Goal: Information Seeking & Learning: Compare options

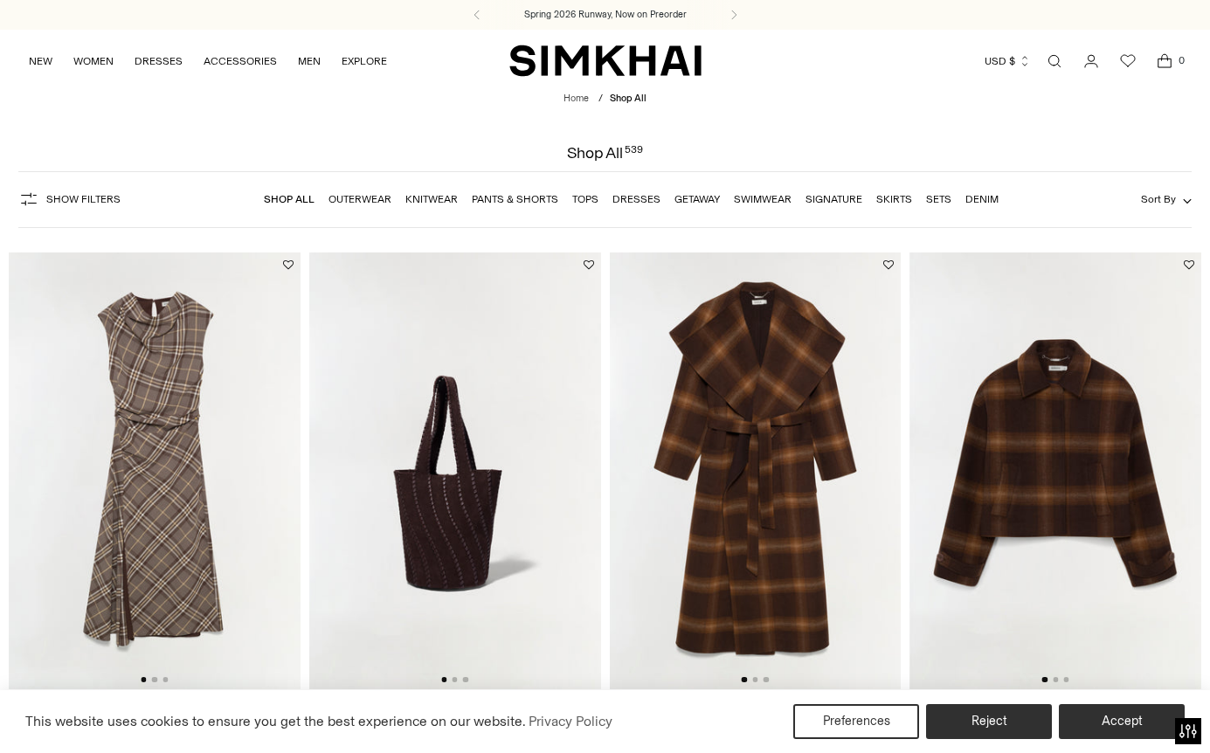
click at [630, 197] on link "Dresses" at bounding box center [637, 199] width 48 height 12
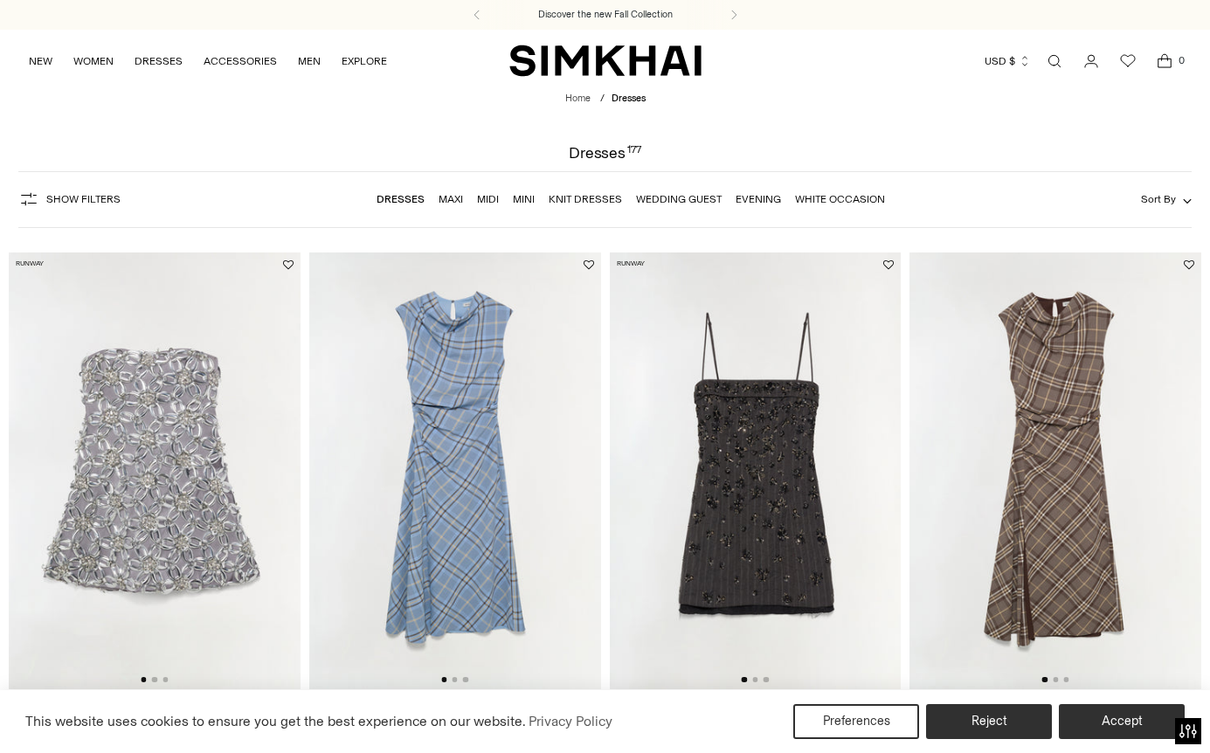
click at [835, 198] on link "White Occasion" at bounding box center [840, 199] width 90 height 12
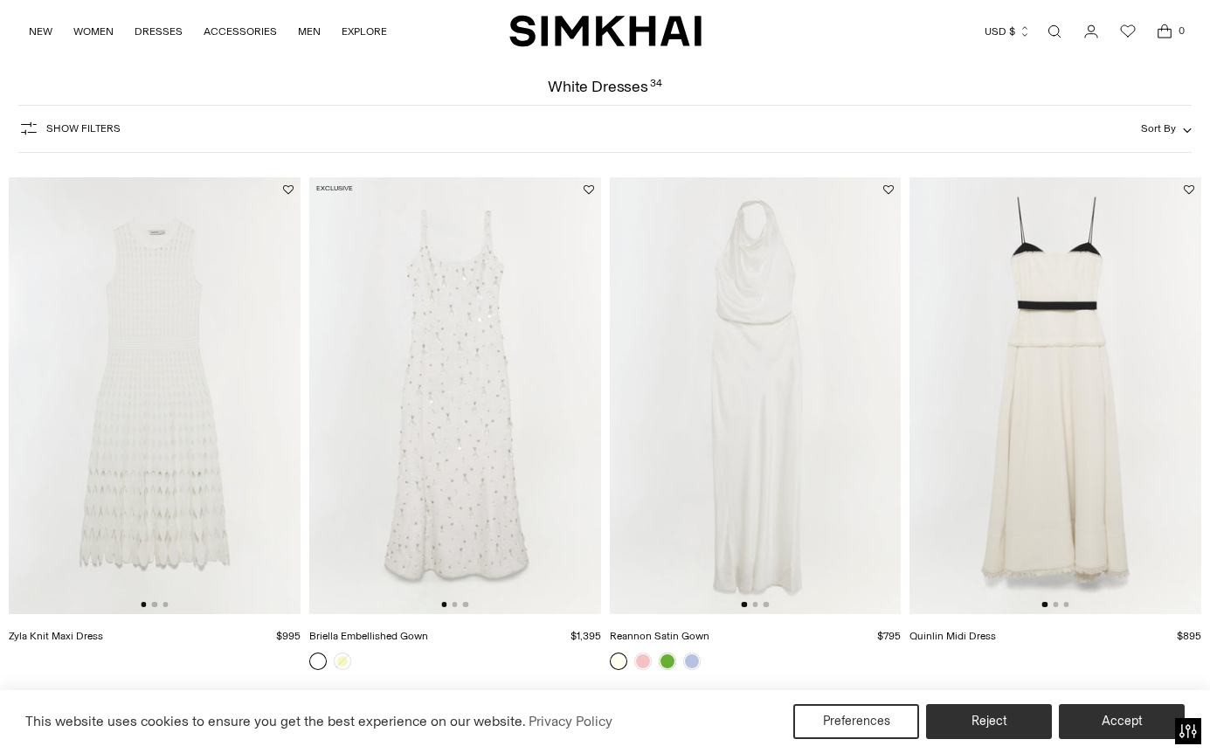
scroll to position [72, 0]
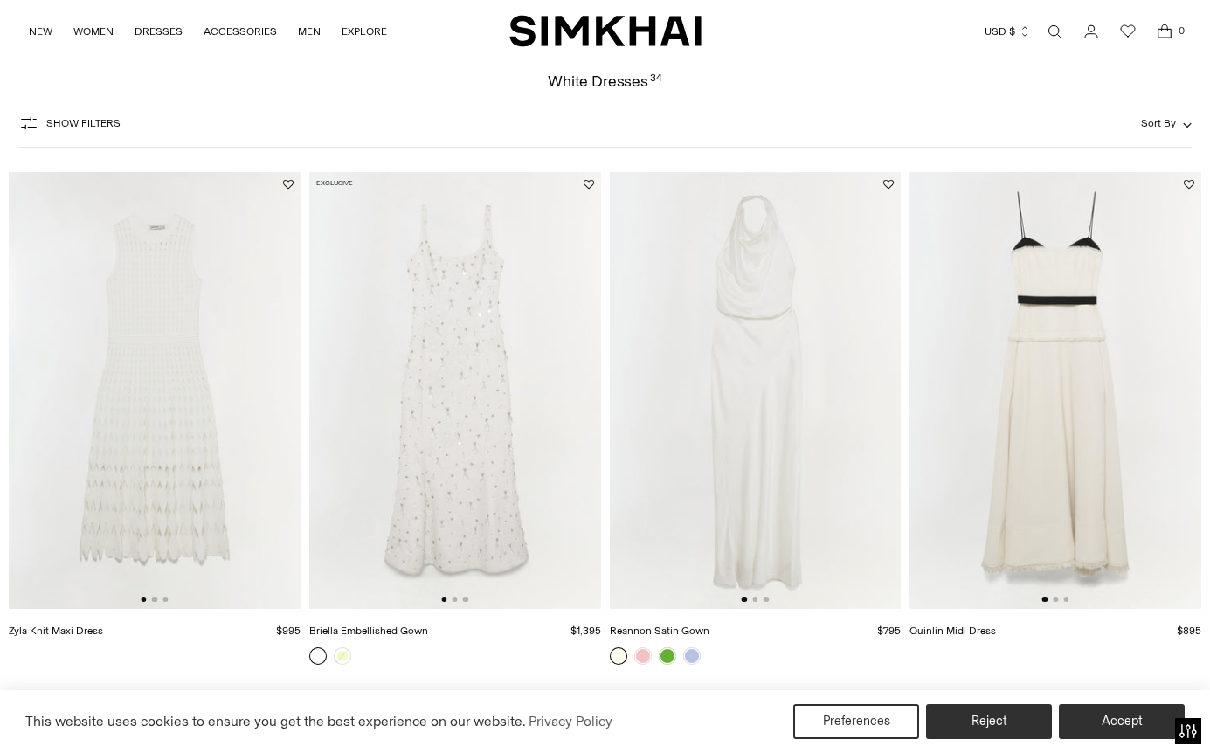
click at [1021, 319] on img at bounding box center [1056, 391] width 292 height 438
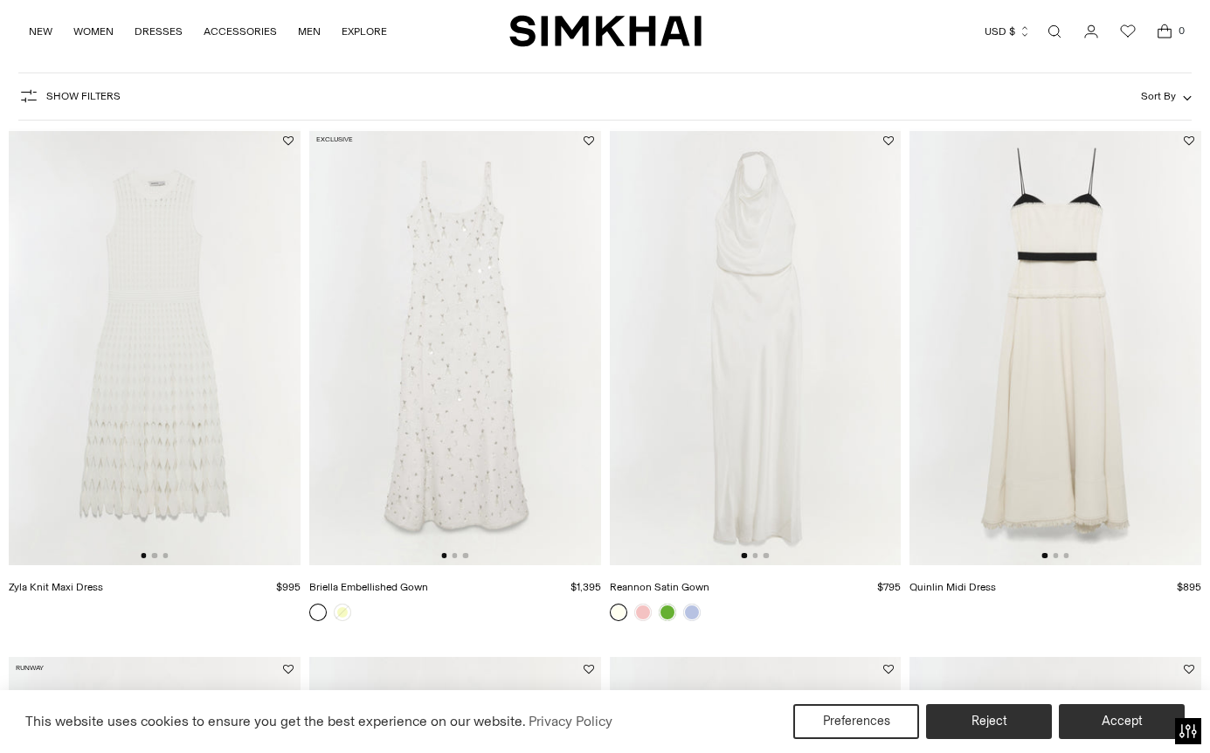
scroll to position [119, 0]
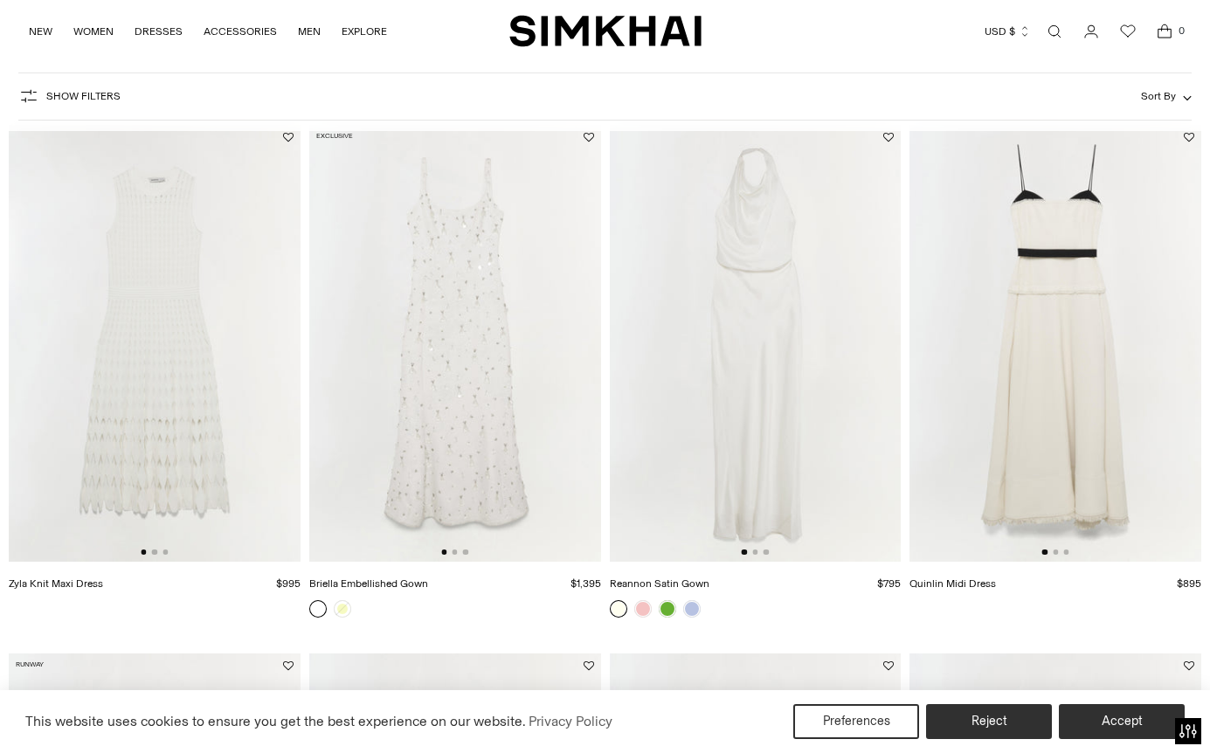
click at [498, 423] on img at bounding box center [455, 344] width 292 height 438
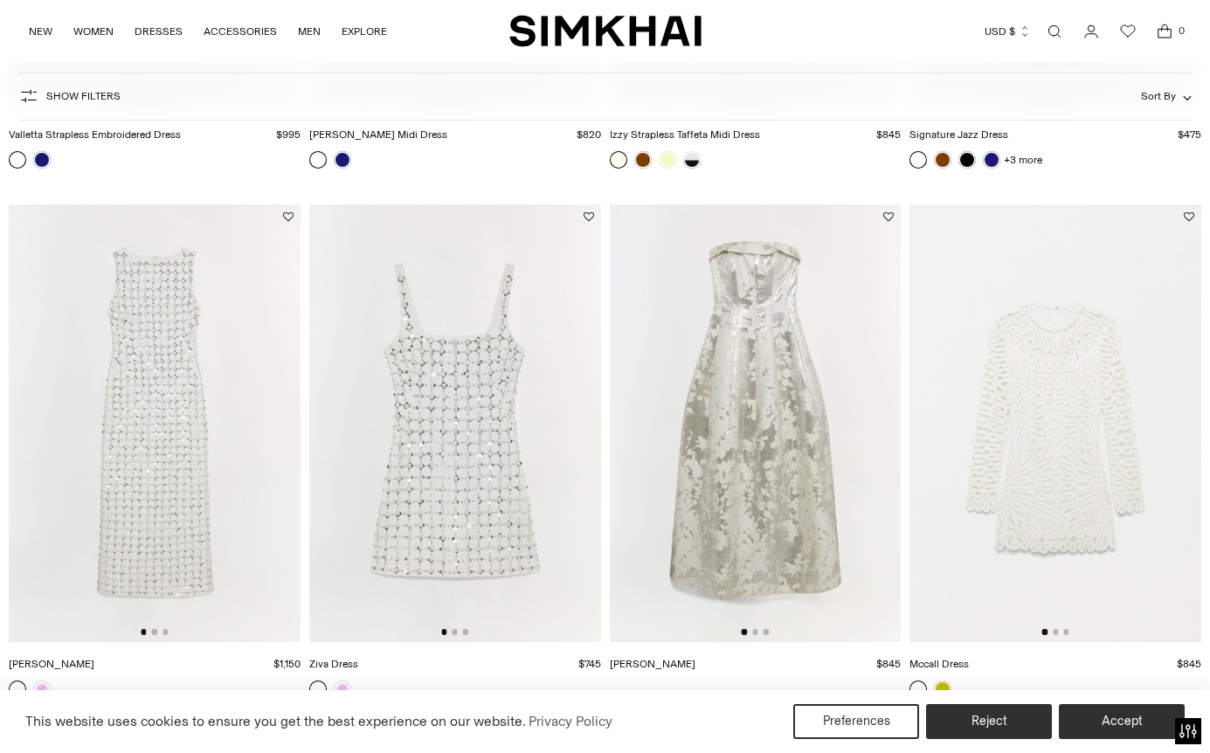
scroll to position [1149, 0]
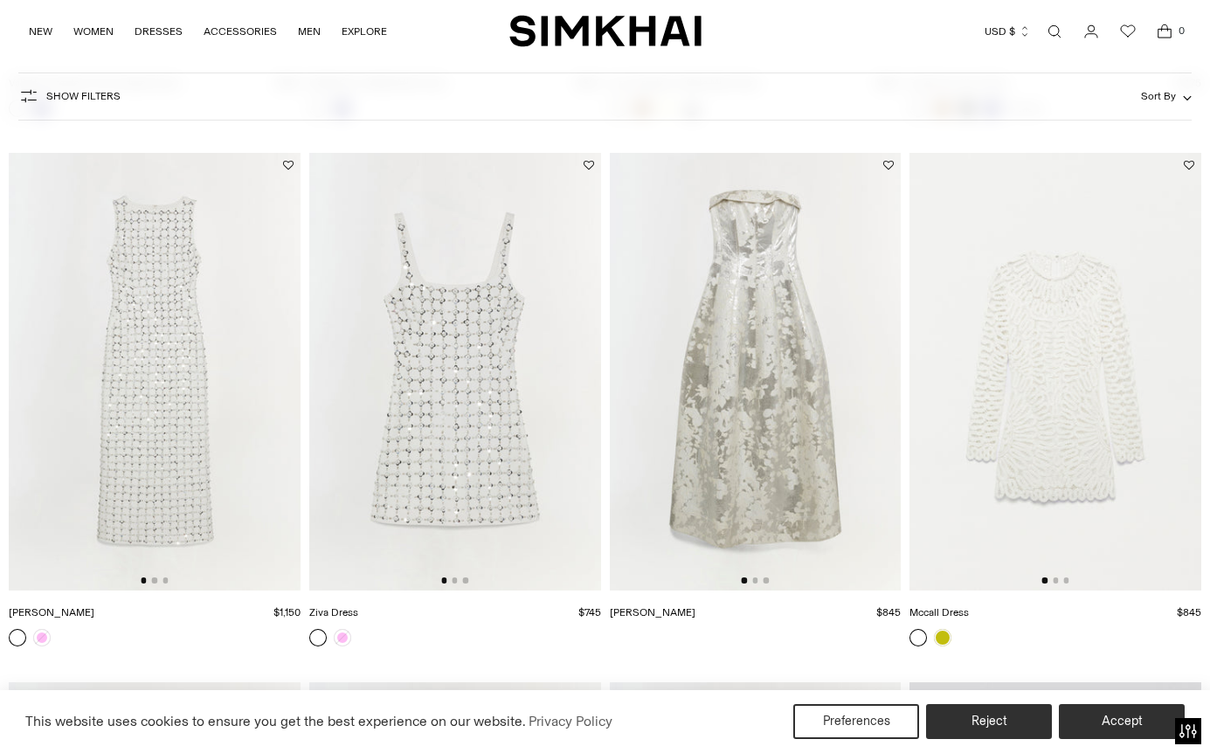
click at [773, 385] on img at bounding box center [756, 372] width 292 height 438
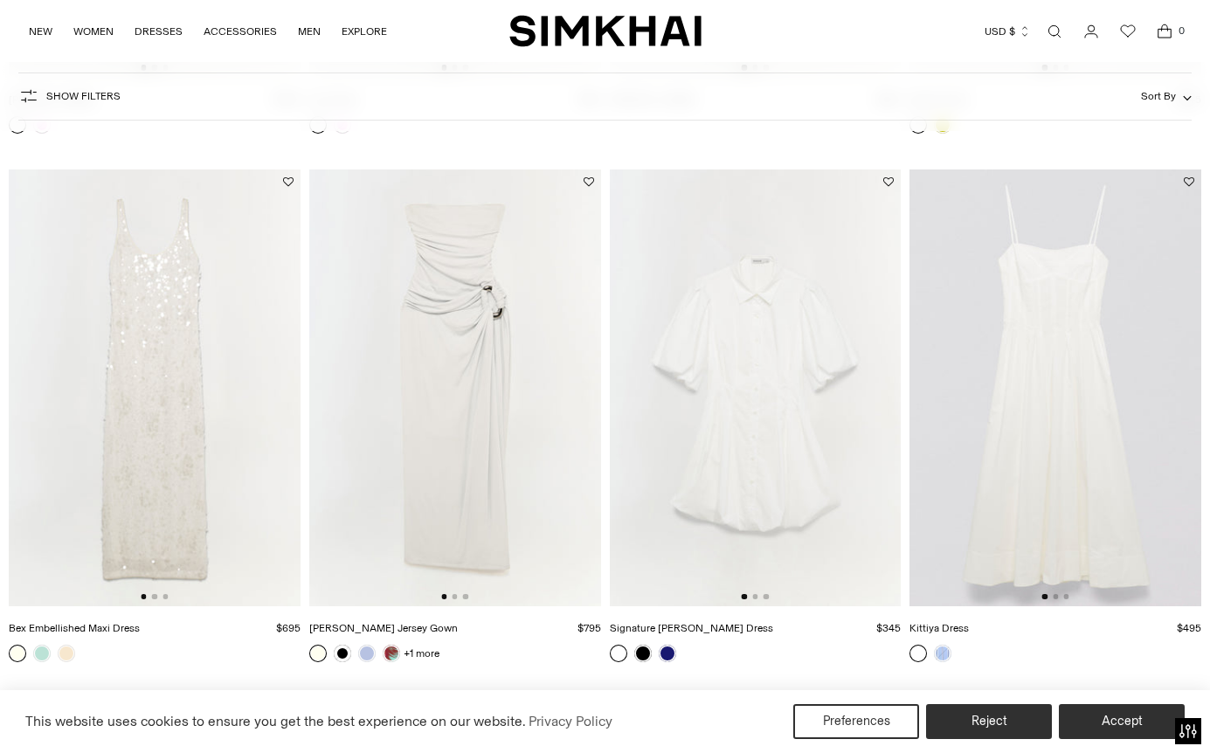
scroll to position [1670, 0]
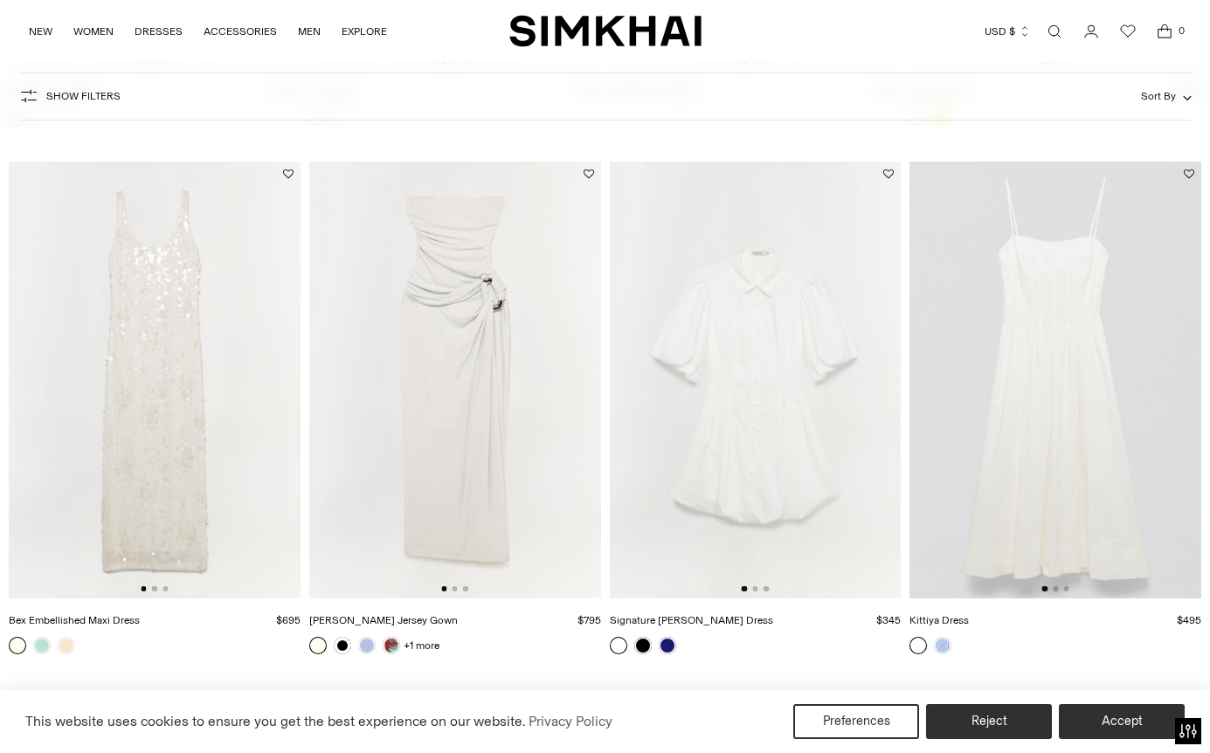
click at [422, 451] on img at bounding box center [455, 381] width 292 height 438
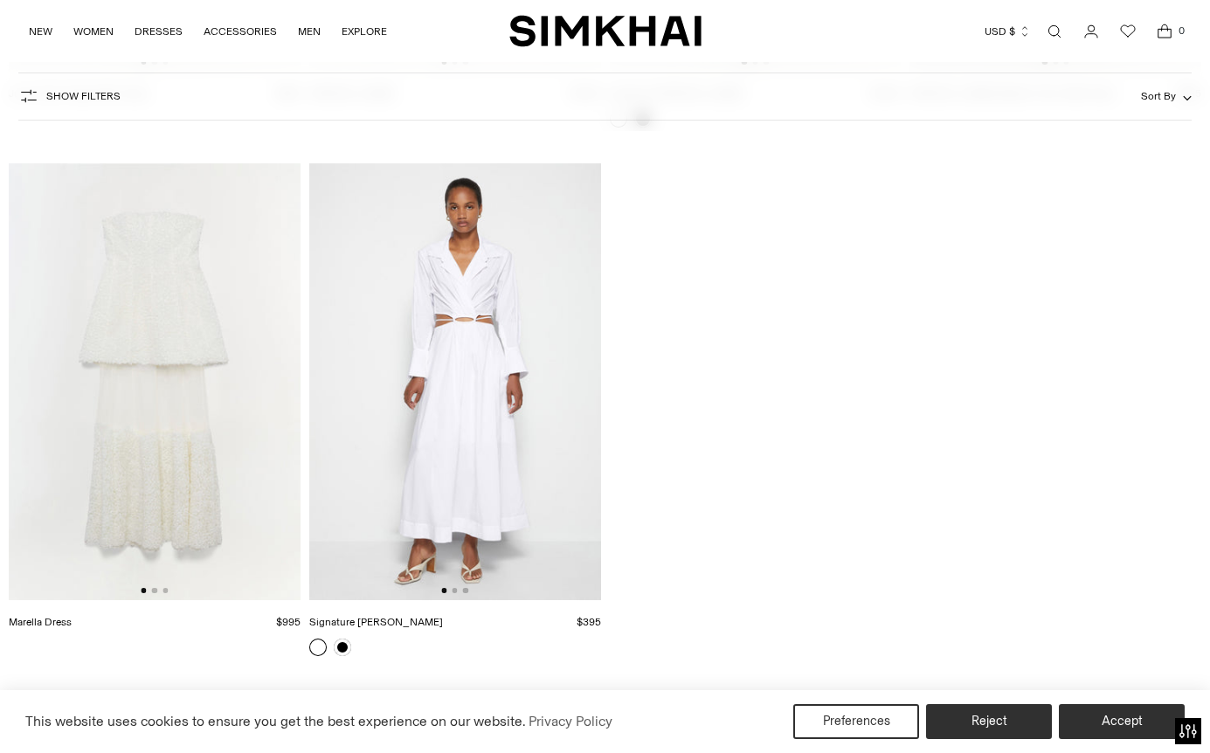
scroll to position [4347, 0]
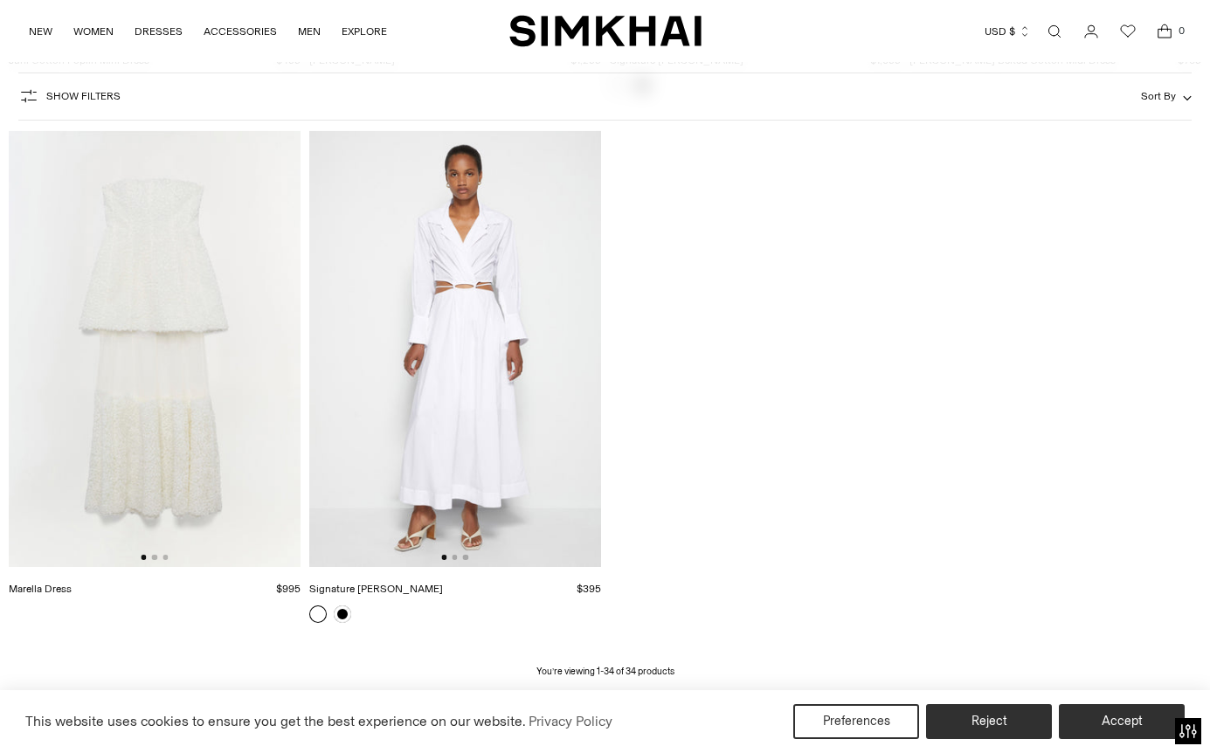
click at [203, 318] on img at bounding box center [155, 349] width 292 height 438
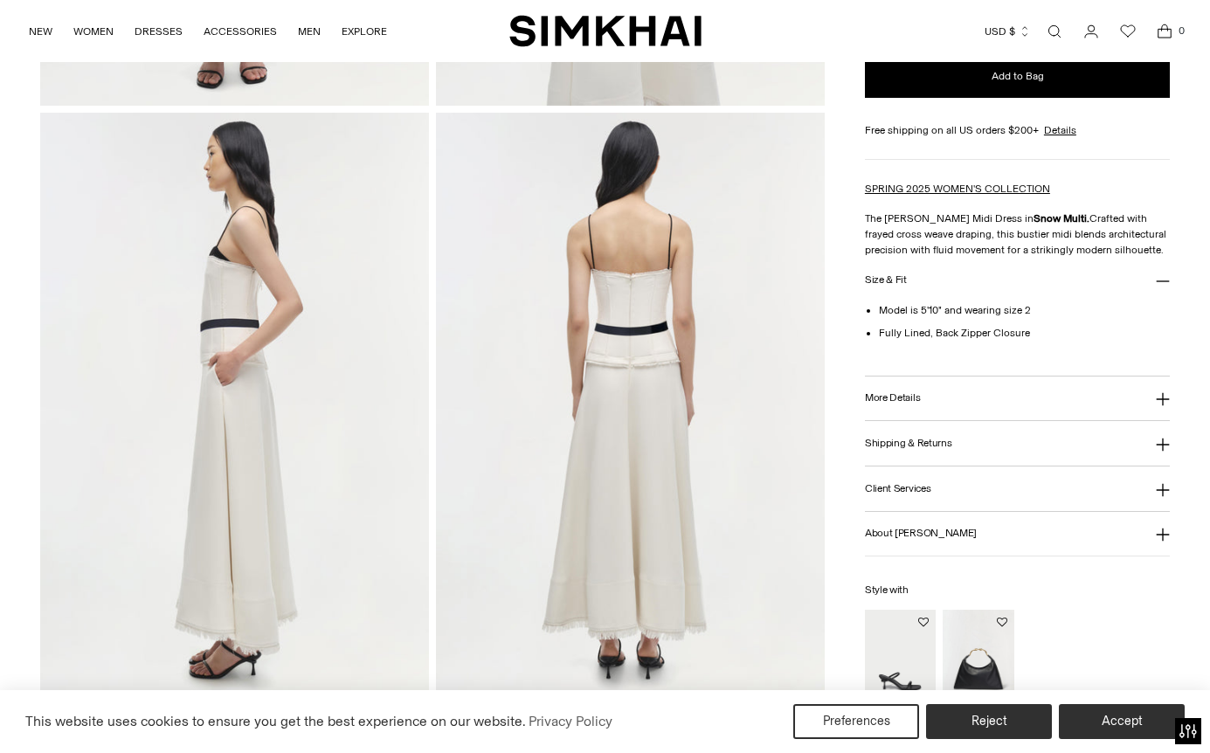
scroll to position [701, 0]
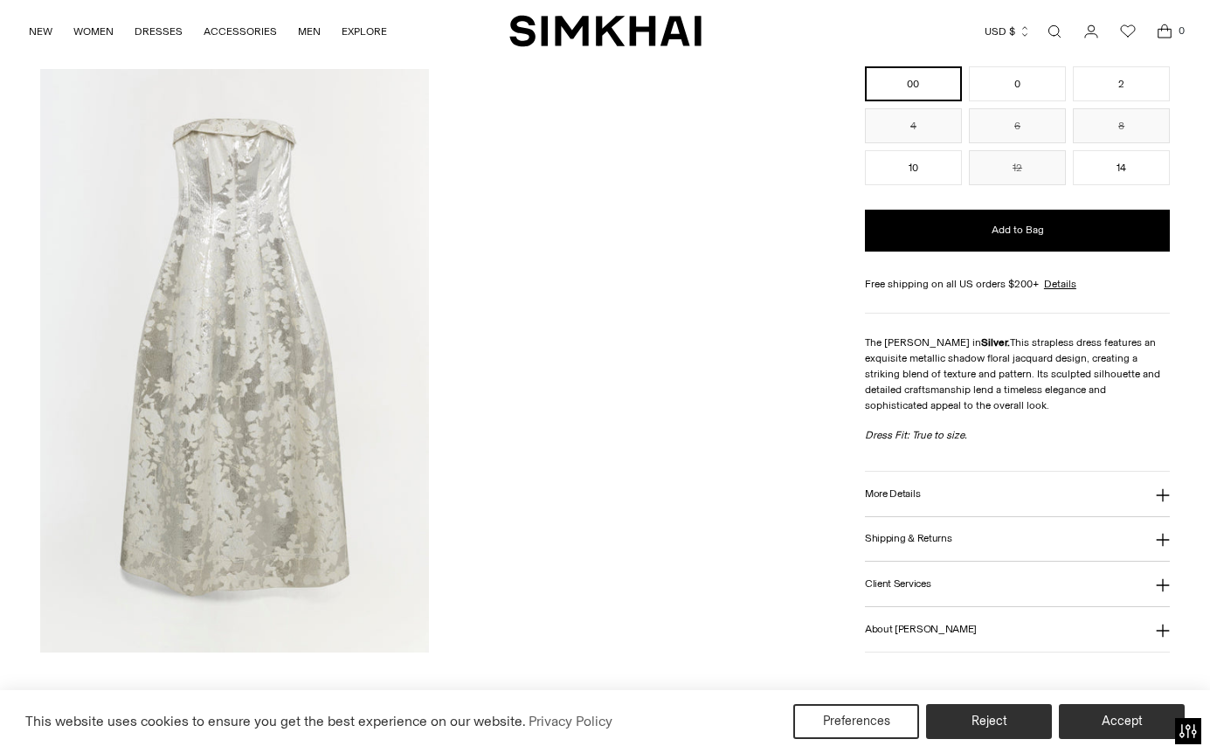
scroll to position [1839, 0]
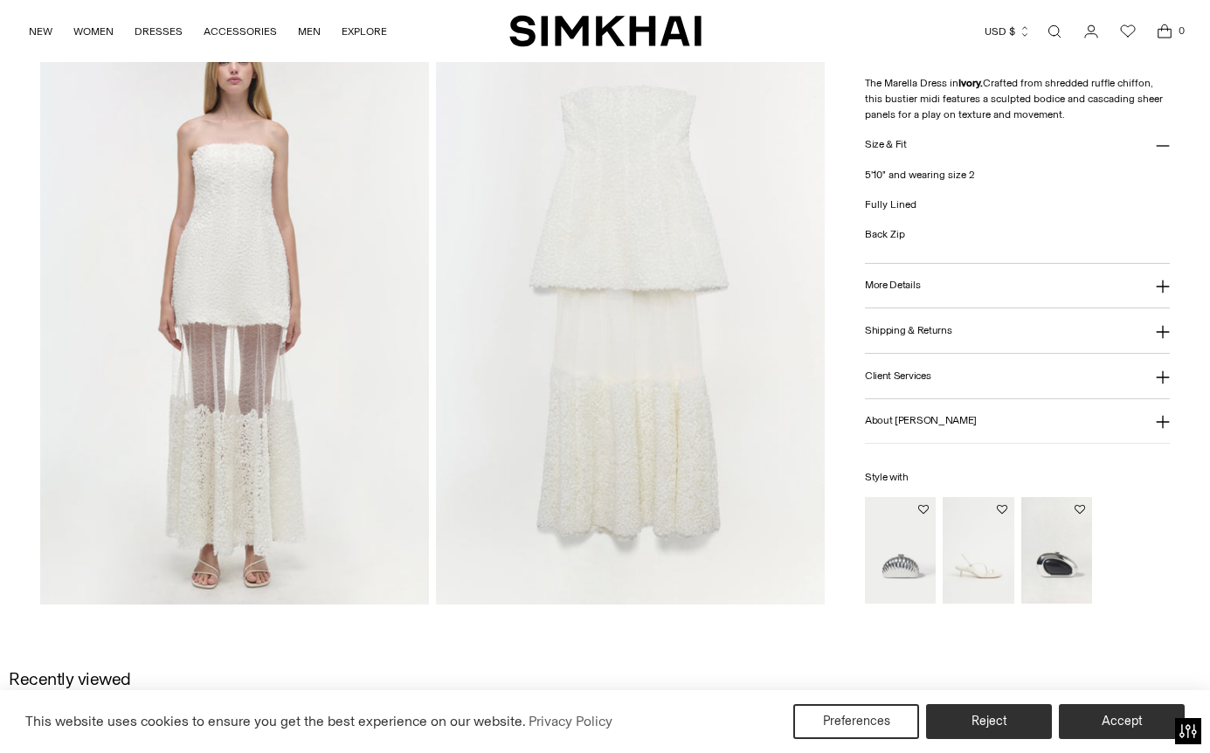
scroll to position [1888, 0]
